Goal: Information Seeking & Learning: Understand process/instructions

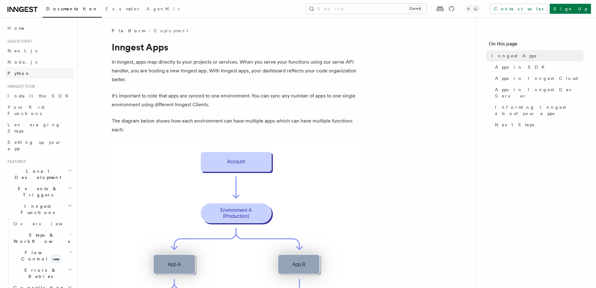
click at [15, 72] on span "Python" at bounding box center [19, 73] width 23 height 5
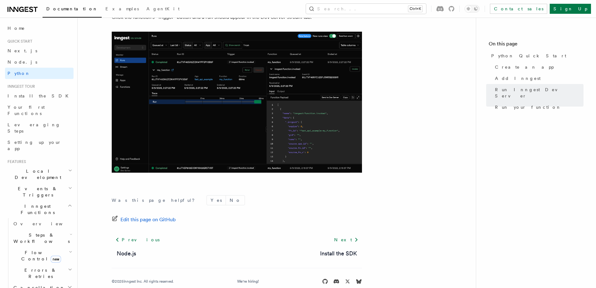
scroll to position [1295, 0]
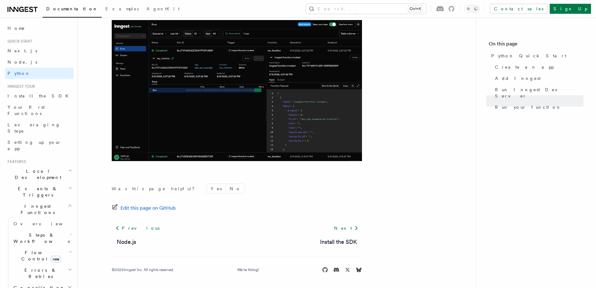
click at [68, 168] on icon "button" at bounding box center [70, 170] width 4 height 5
click at [22, 186] on span "Overview" at bounding box center [45, 188] width 64 height 5
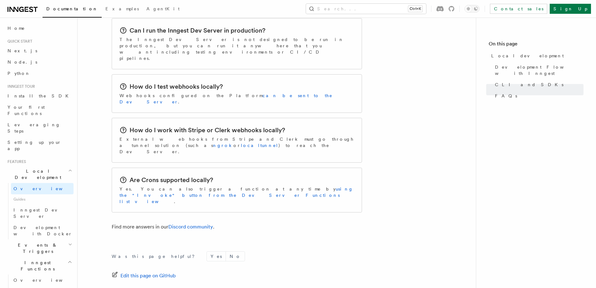
scroll to position [965, 0]
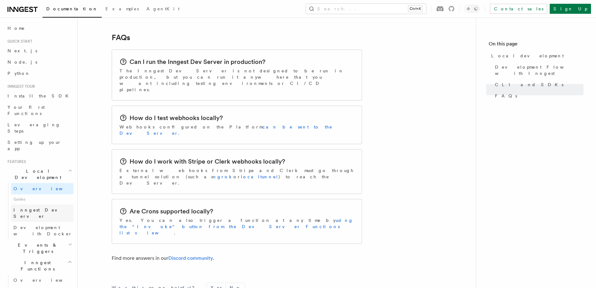
click at [29, 207] on span "Inngest Dev Server" at bounding box center [40, 212] width 54 height 11
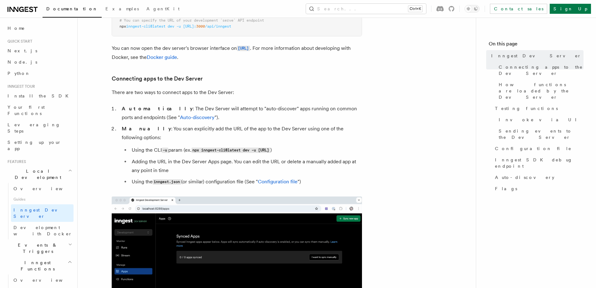
scroll to position [188, 0]
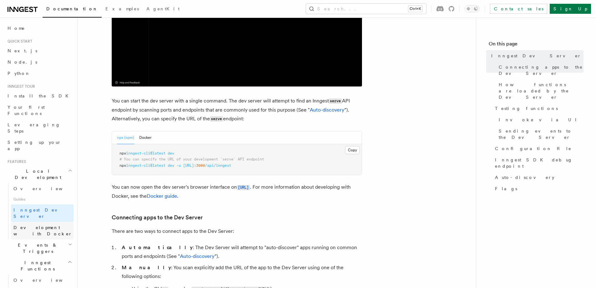
click at [38, 225] on span "Development with Docker" at bounding box center [42, 230] width 59 height 11
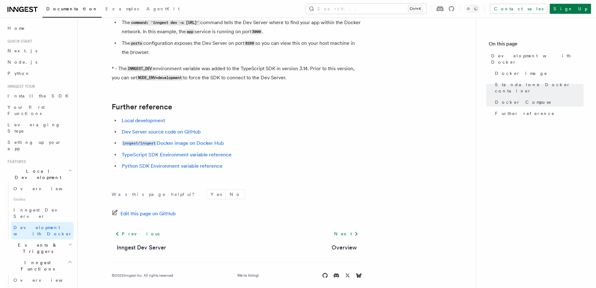
scroll to position [631, 0]
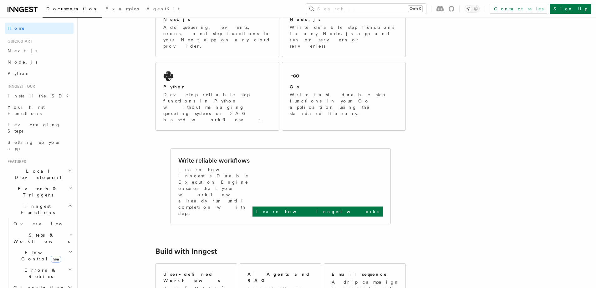
scroll to position [73, 0]
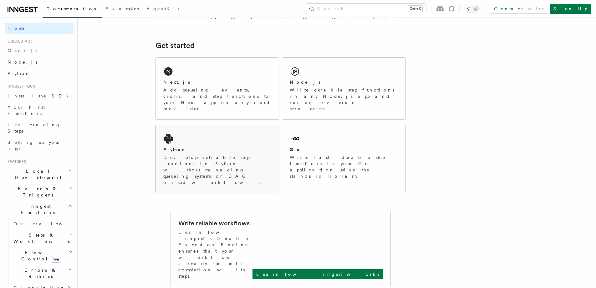
click at [197, 154] on p "Develop reliable step functions in Python without managing queueing systems or …" at bounding box center [217, 169] width 108 height 31
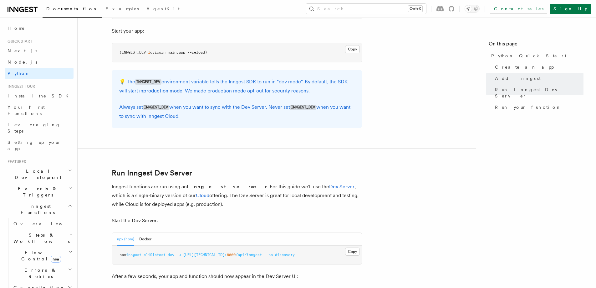
scroll to position [689, 0]
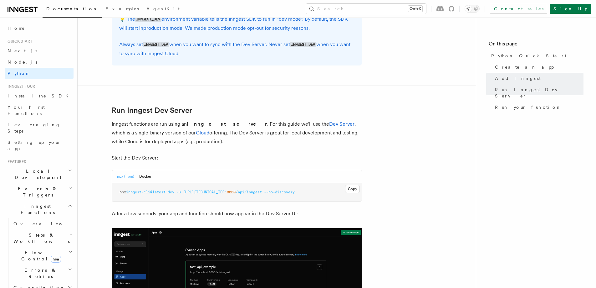
drag, startPoint x: 197, startPoint y: 145, endPoint x: 112, endPoint y: 122, distance: 88.2
click at [112, 122] on p "Inngest functions are run using an Inngest server . For this guide we'll use th…" at bounding box center [237, 133] width 250 height 26
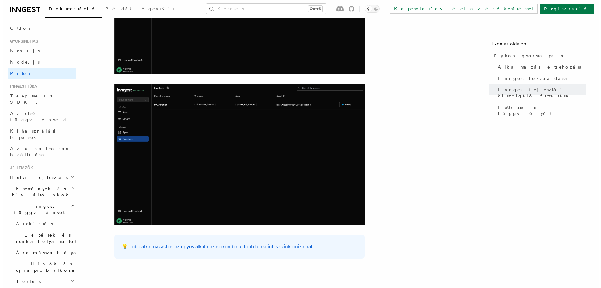
scroll to position [0, 0]
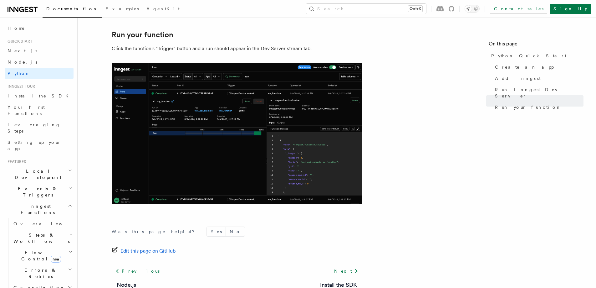
scroll to position [1295, 0]
